Goal: Transaction & Acquisition: Obtain resource

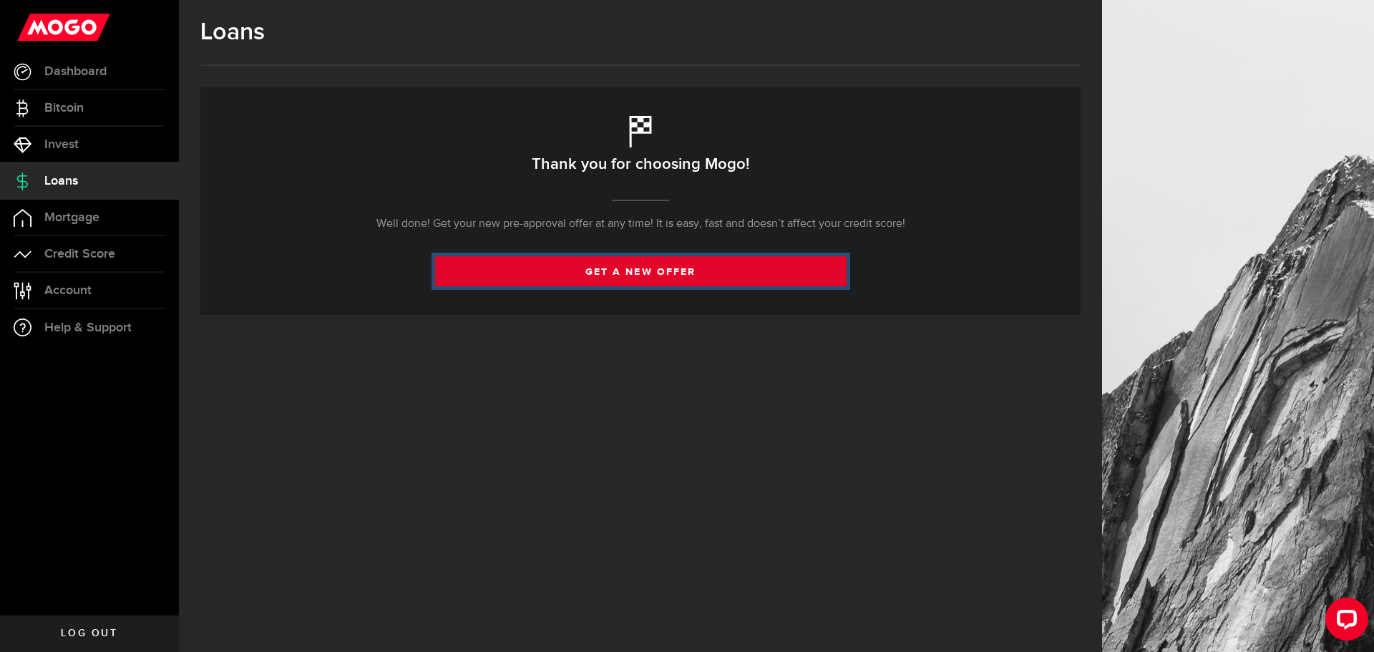
click at [738, 258] on link "get a new offer" at bounding box center [641, 271] width 412 height 30
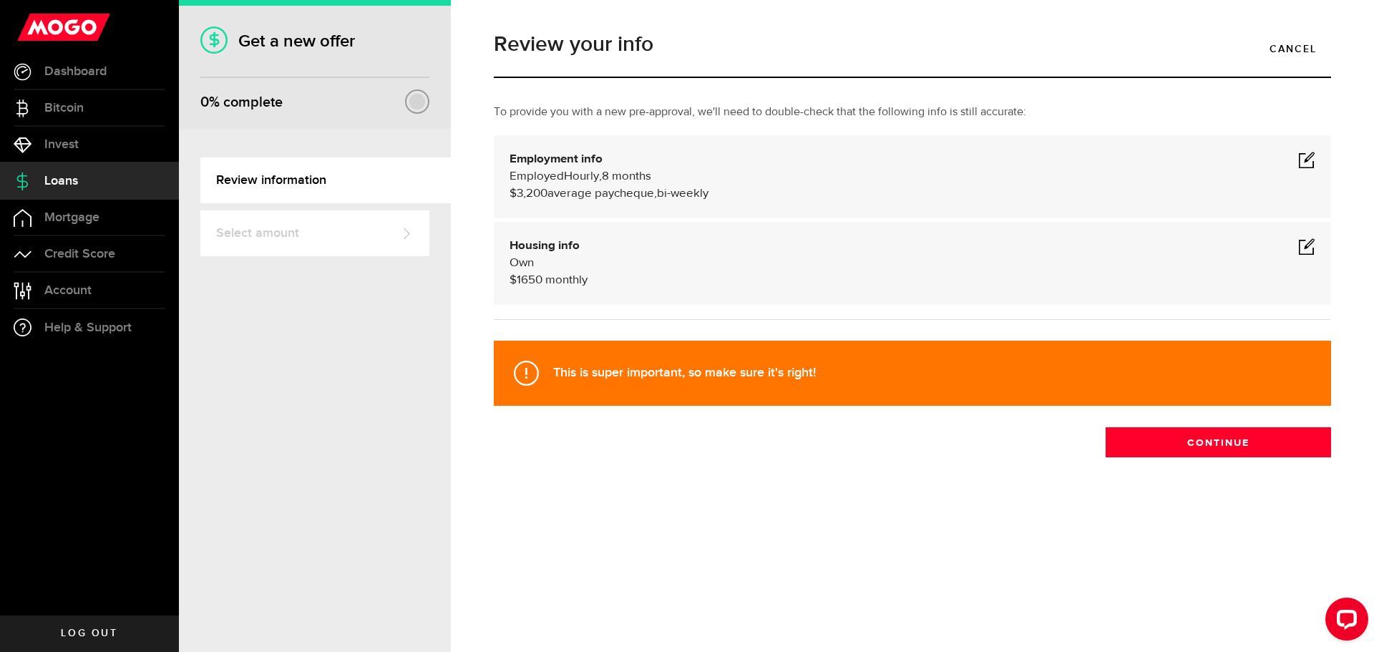
click at [916, 188] on div "$3,200 average paycheque, bi-weekly" at bounding box center [913, 193] width 806 height 17
click at [1317, 249] on div "Housing info Own $ 1650 monthly Housing info Residential status What's your res…" at bounding box center [912, 263] width 837 height 83
click at [1307, 245] on span at bounding box center [1306, 246] width 17 height 17
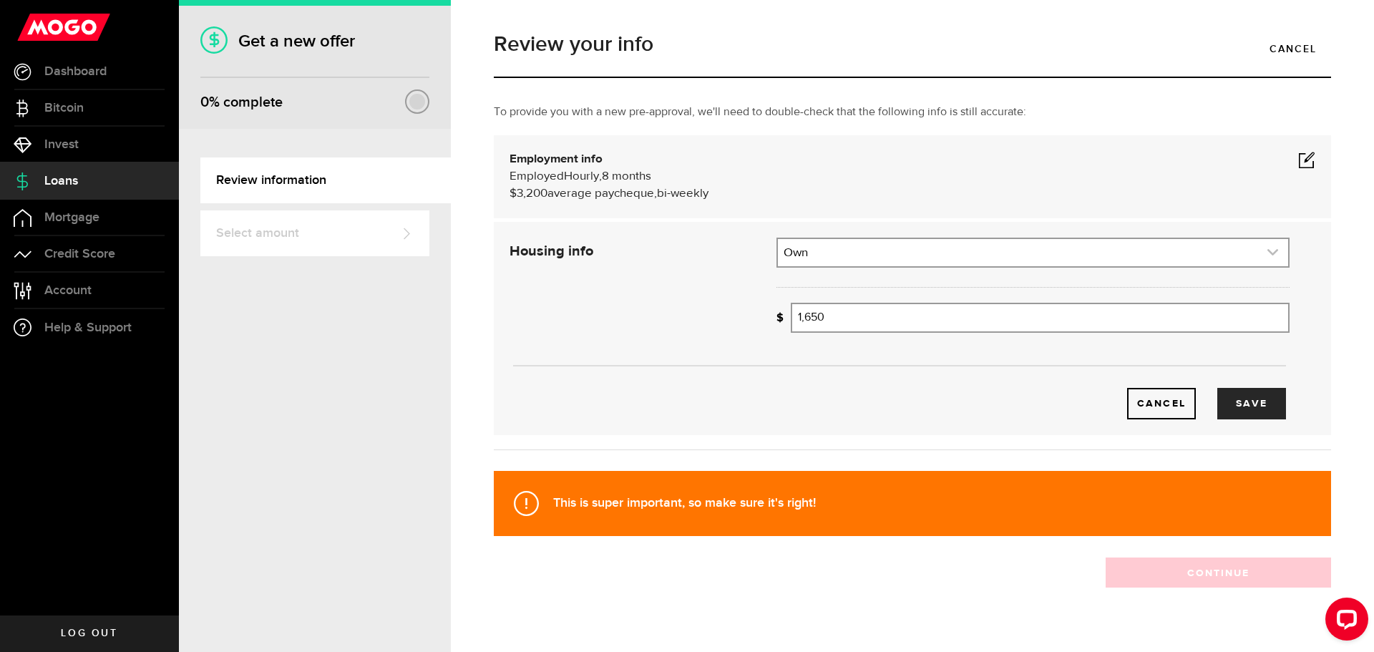
click at [1137, 257] on link "expand select" at bounding box center [1033, 252] width 510 height 27
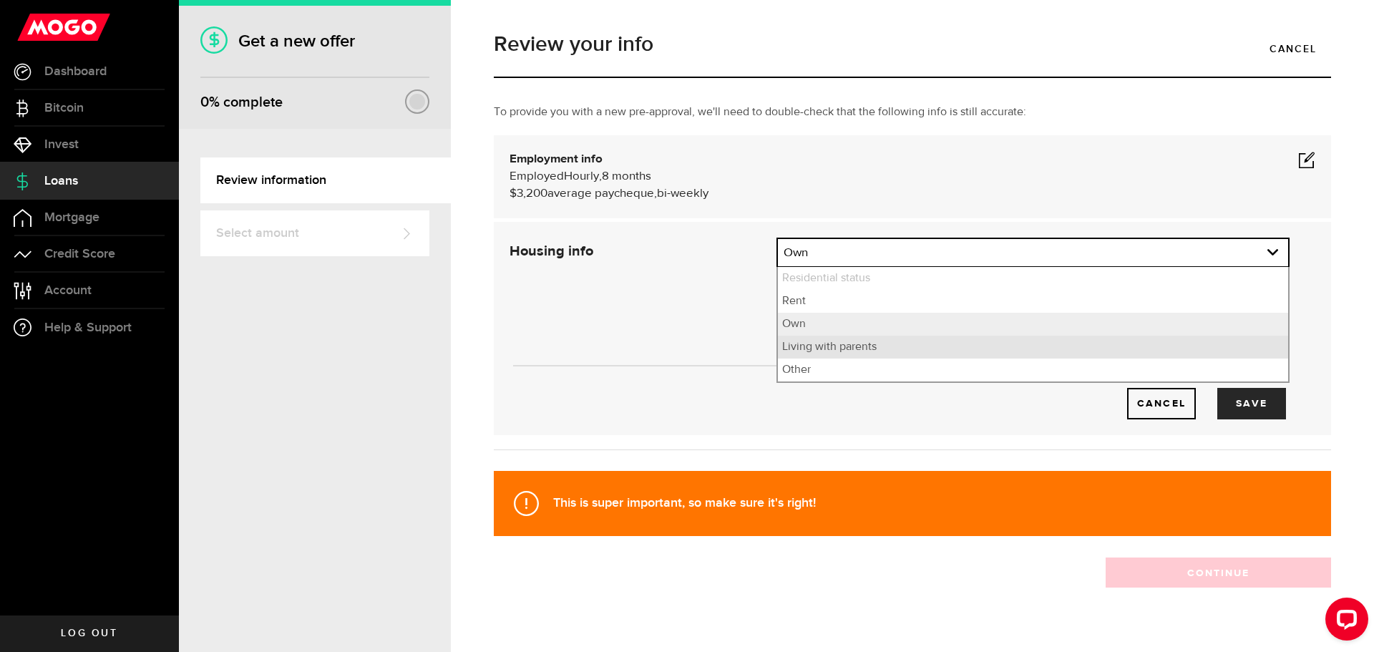
click at [1016, 351] on li "Living with parents" at bounding box center [1033, 347] width 510 height 23
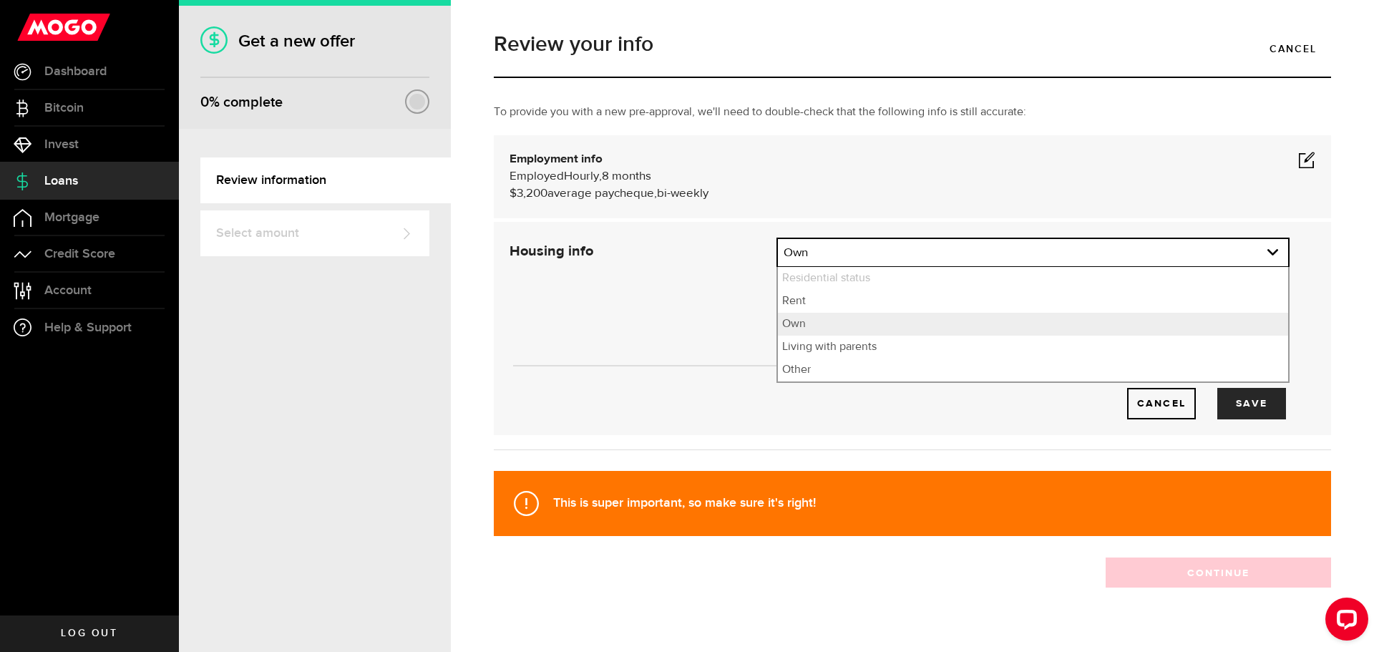
select select "Living with parents"
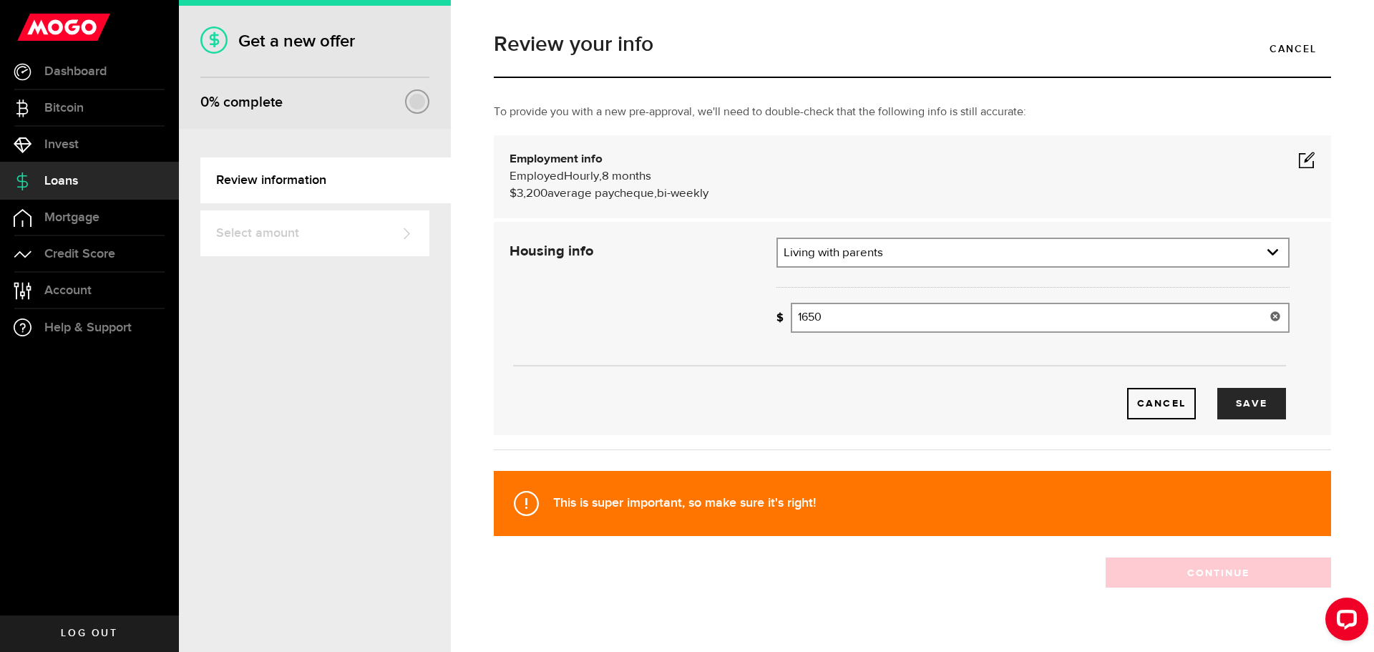
drag, startPoint x: 945, startPoint y: 314, endPoint x: 458, endPoint y: 248, distance: 491.1
click at [465, 251] on div "Review your info Cancel To provide you with a new pre-approval, we'll need to d…" at bounding box center [912, 326] width 923 height 652
type input "0"
click at [1231, 394] on button "Save" at bounding box center [1252, 403] width 69 height 31
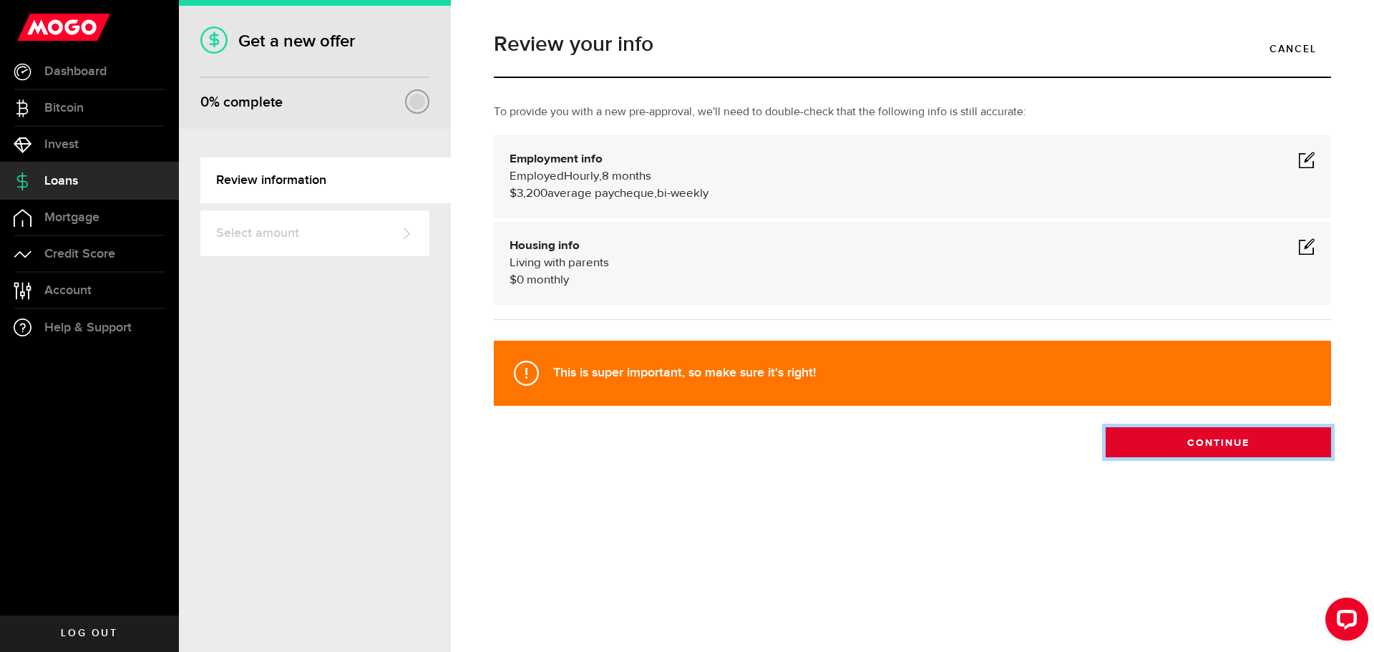
click at [1296, 447] on button "Continue" at bounding box center [1218, 442] width 225 height 30
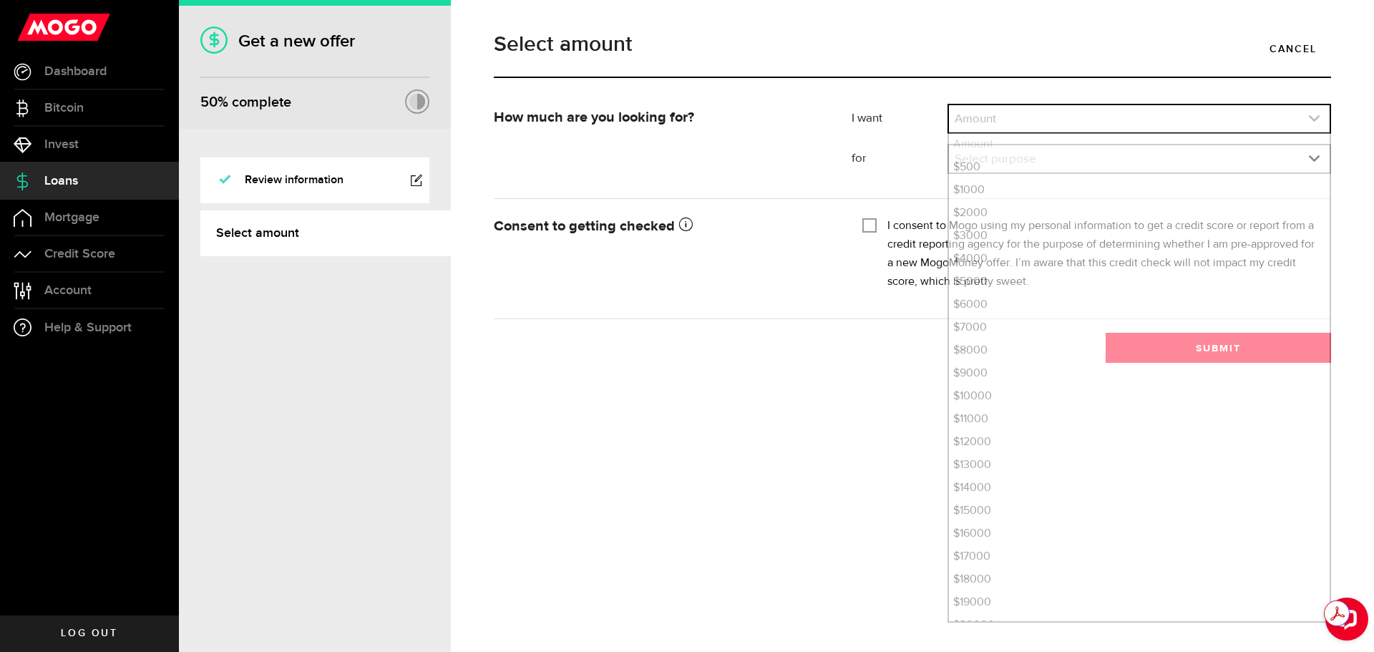
click at [1165, 122] on link "expand select" at bounding box center [1139, 118] width 381 height 27
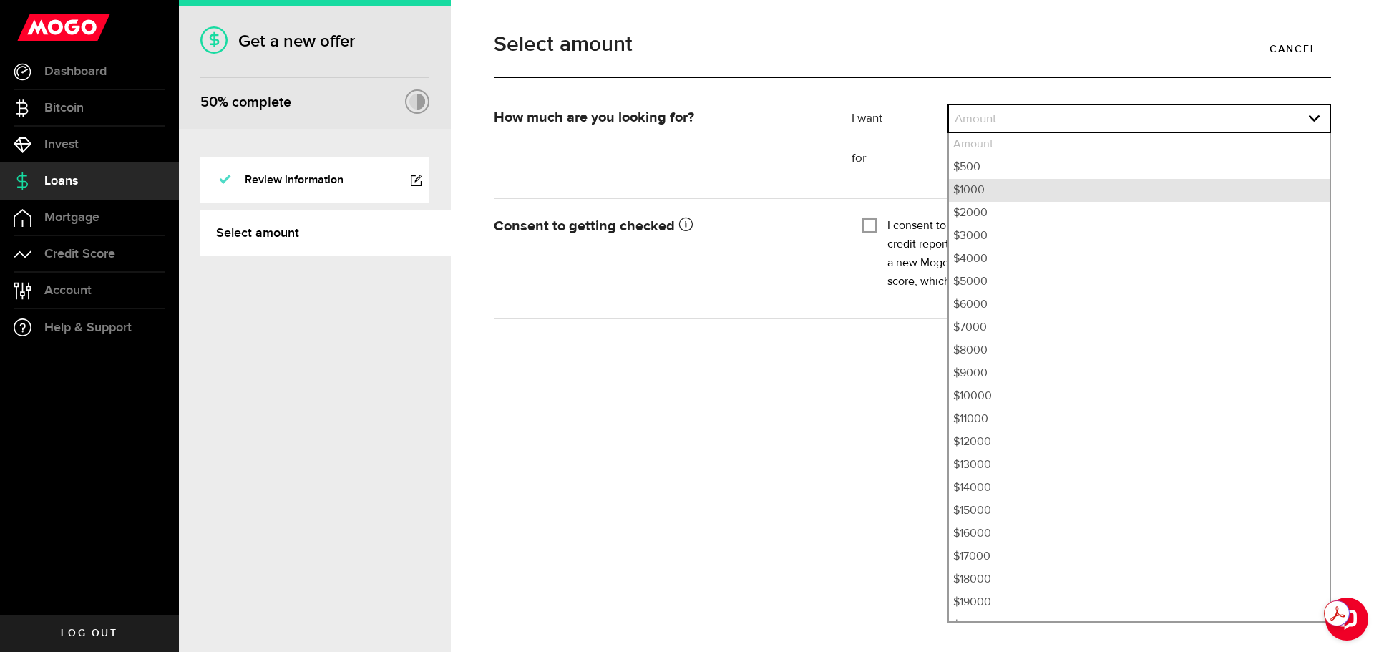
click at [1046, 193] on li "$1000" at bounding box center [1139, 190] width 381 height 23
select select "1000"
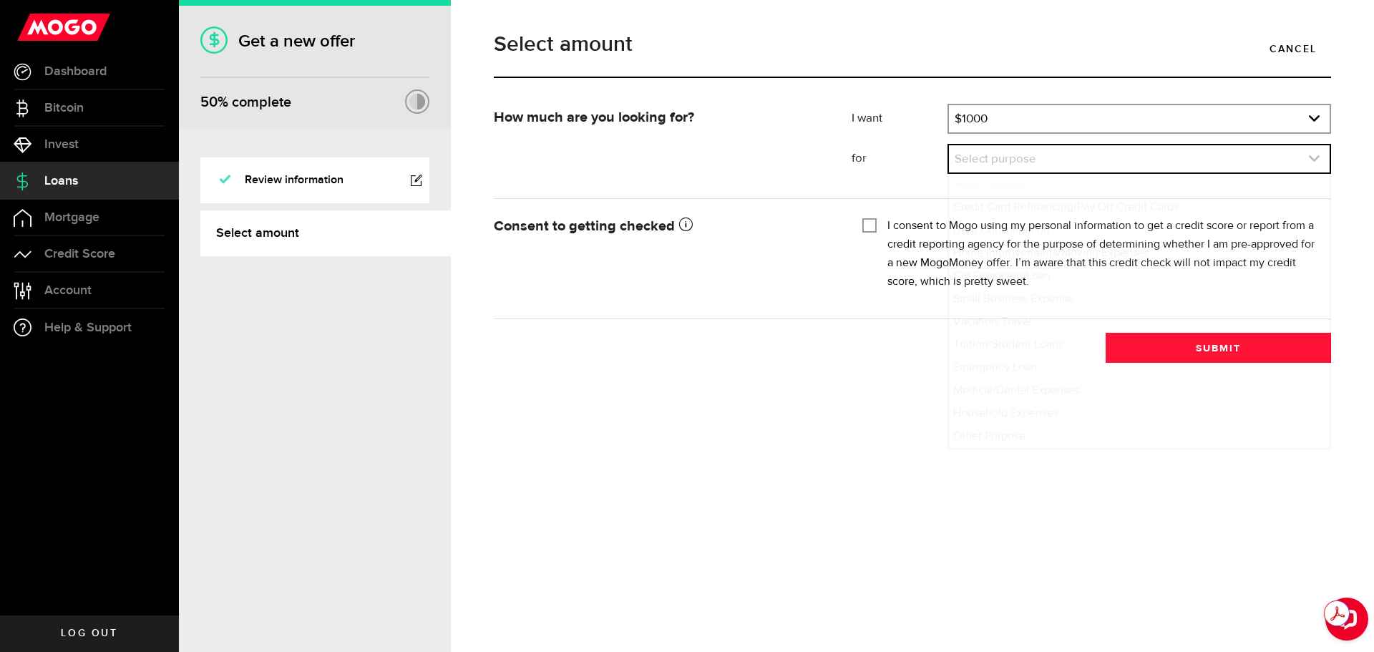
click at [1098, 170] on link "expand select" at bounding box center [1139, 158] width 381 height 27
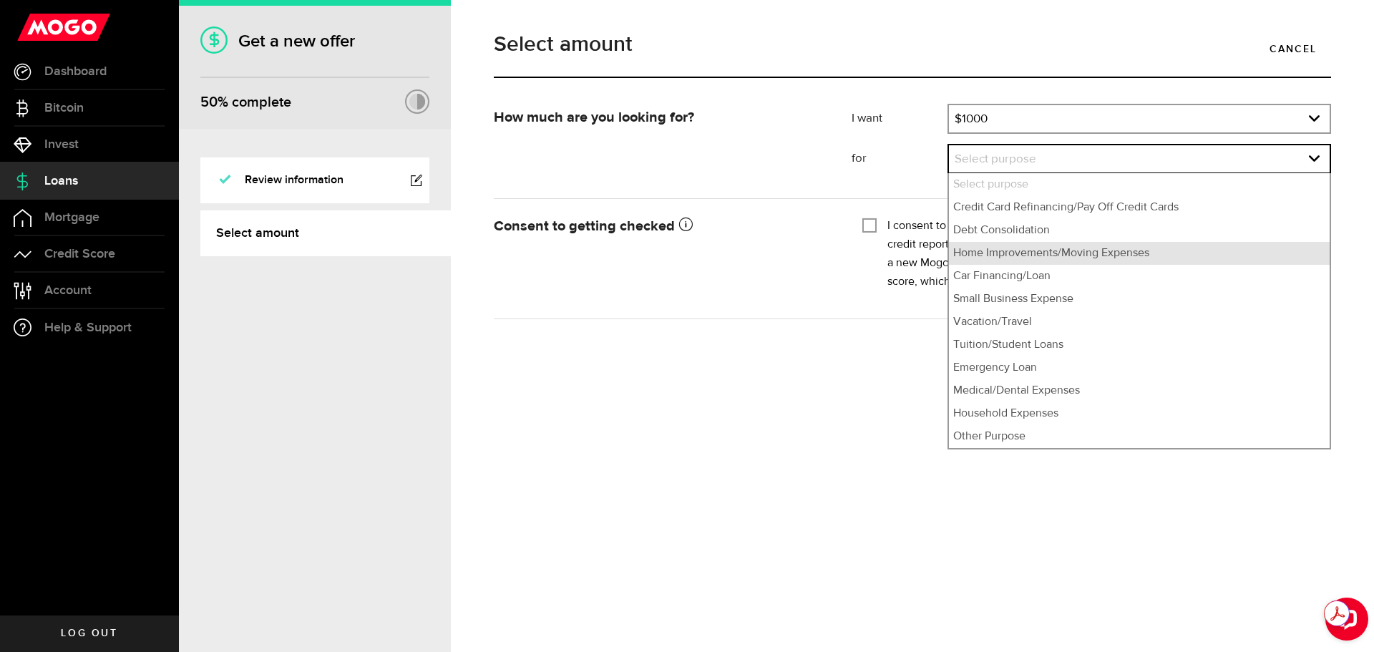
click at [1077, 259] on li "Home Improvements/Moving Expenses" at bounding box center [1139, 253] width 381 height 23
select select "Home Improvements/Moving Expenses"
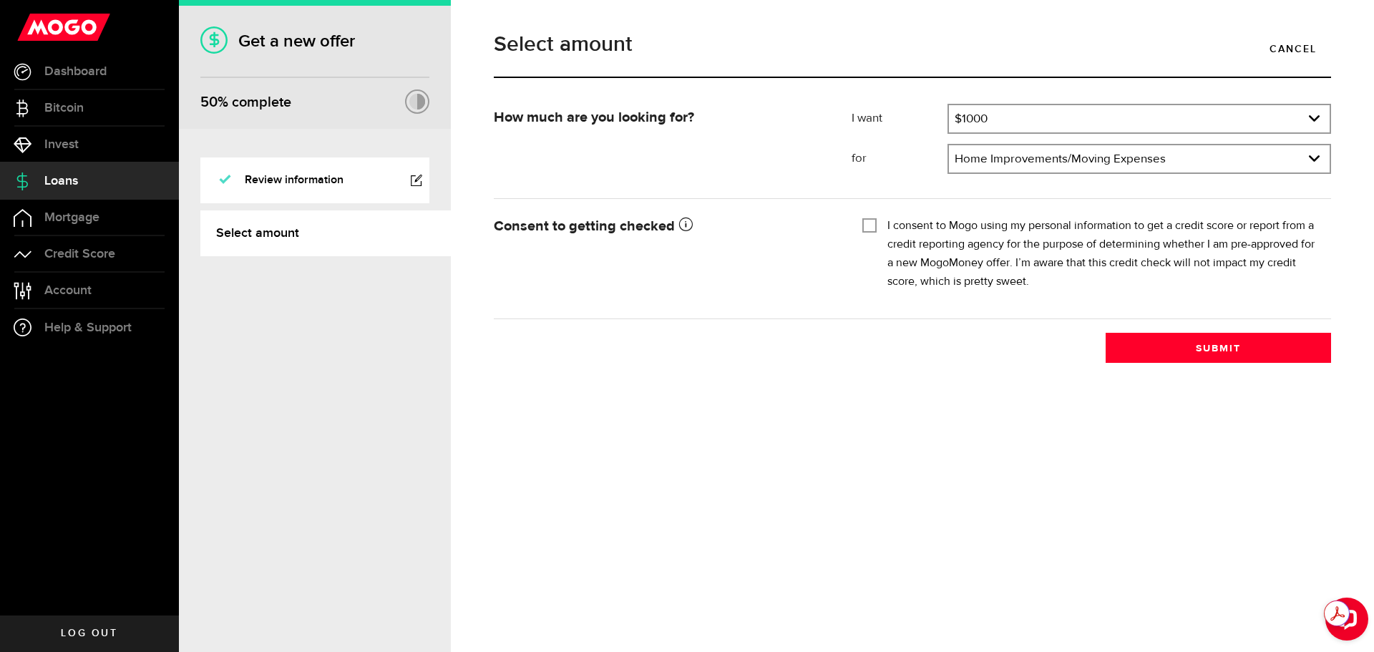
click at [884, 226] on div "I consent to Mogo using my personal information to get a credit score or report…" at bounding box center [1092, 254] width 458 height 74
click at [863, 231] on div at bounding box center [870, 225] width 14 height 14
checkbox input "true"
click at [1161, 356] on button "Submit" at bounding box center [1218, 348] width 225 height 30
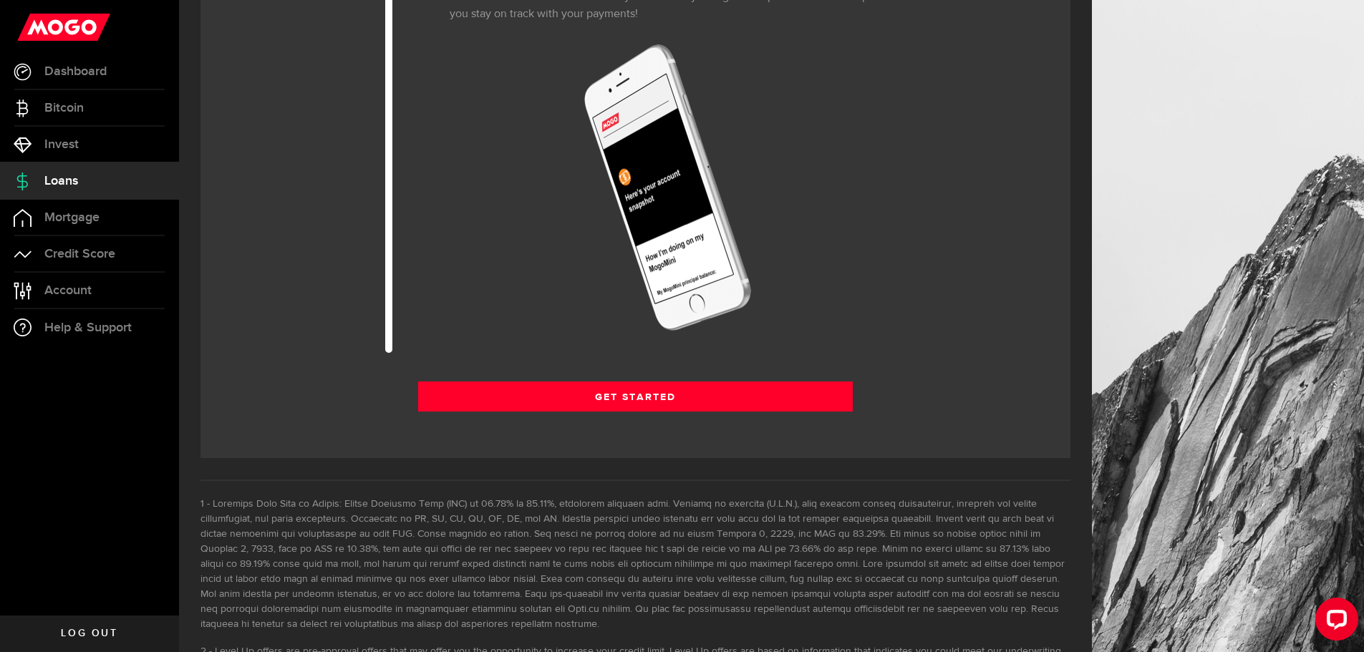
scroll to position [1843, 0]
